Goal: Task Accomplishment & Management: Use online tool/utility

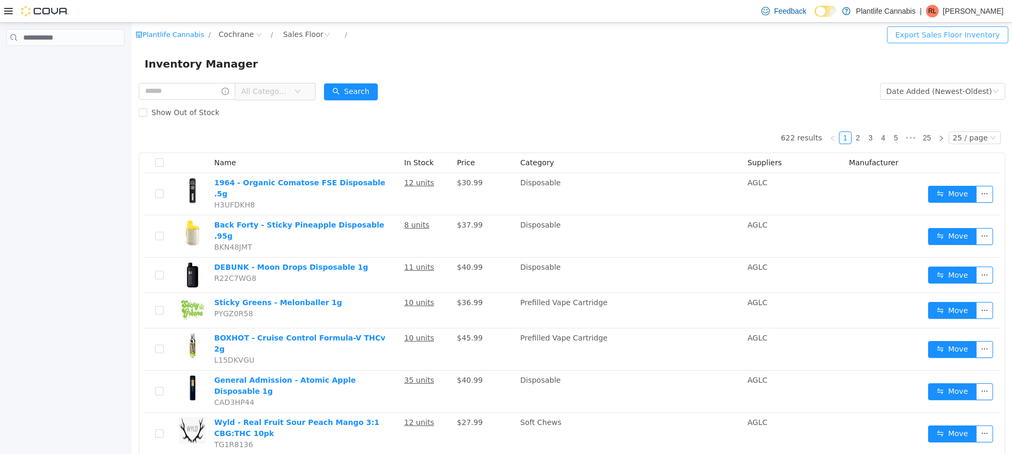
click at [949, 39] on button "Export Sales Floor Inventory" at bounding box center [947, 34] width 121 height 17
